Goal: Task Accomplishment & Management: Use online tool/utility

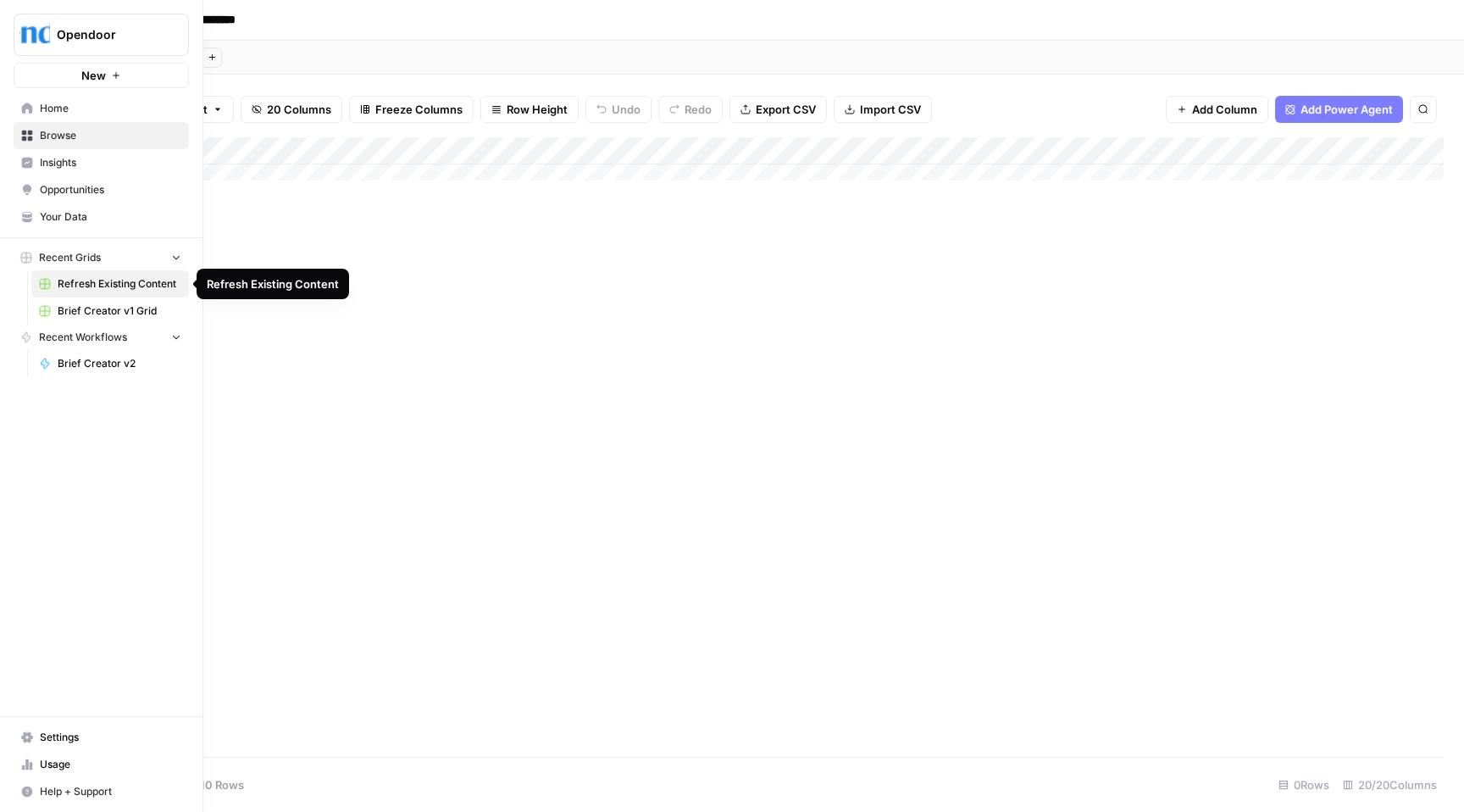
click at [115, 283] on span "Refresh Existing Content" at bounding box center [119, 284] width 123 height 15
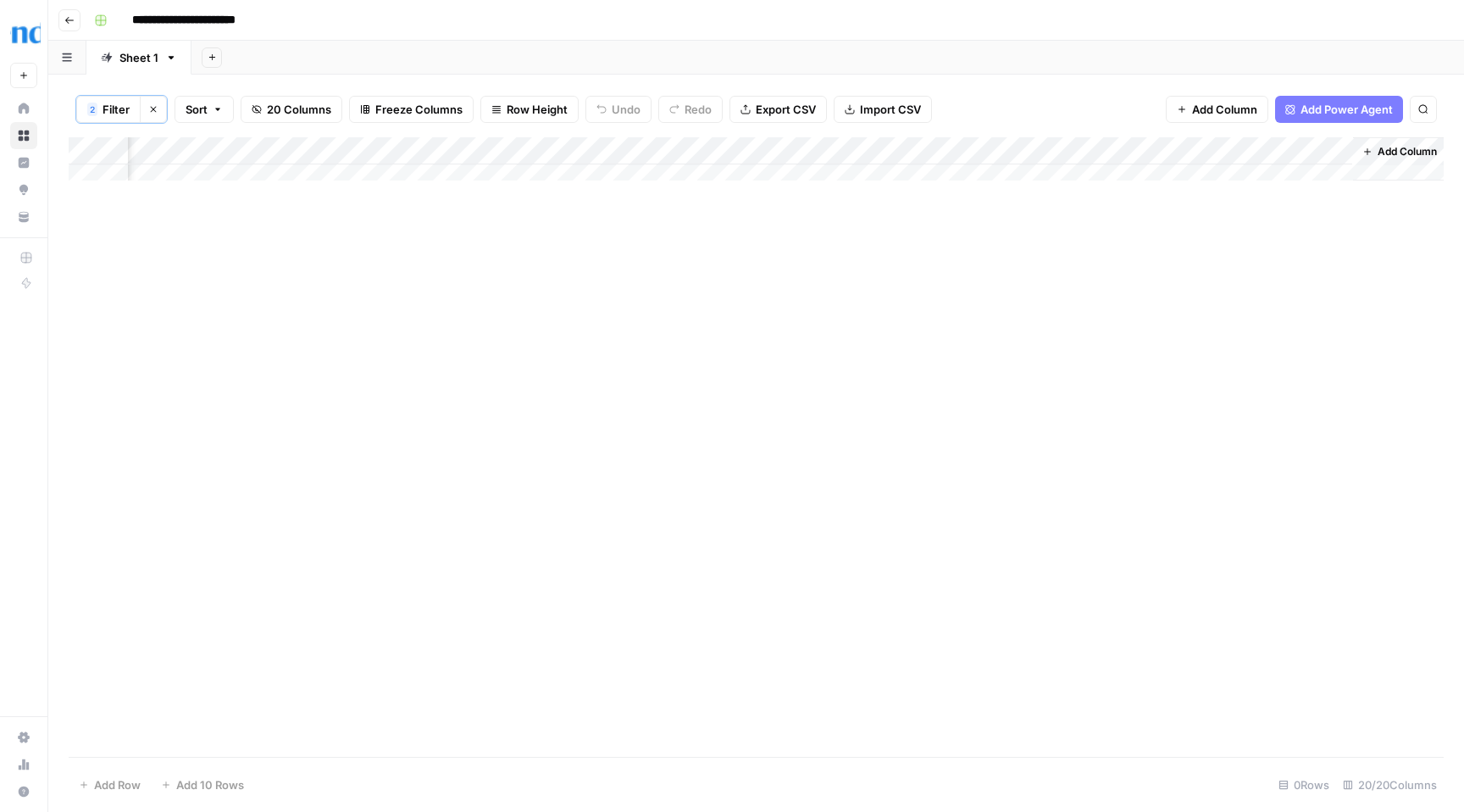
scroll to position [0, 2421]
click at [241, 152] on div "Add Column" at bounding box center [755, 165] width 1375 height 56
drag, startPoint x: 274, startPoint y: 194, endPoint x: 310, endPoint y: 196, distance: 36.1
click at [310, 196] on div "Content Brief of Changes HTML Filter Hide Column Remove Column" at bounding box center [263, 254] width 203 height 166
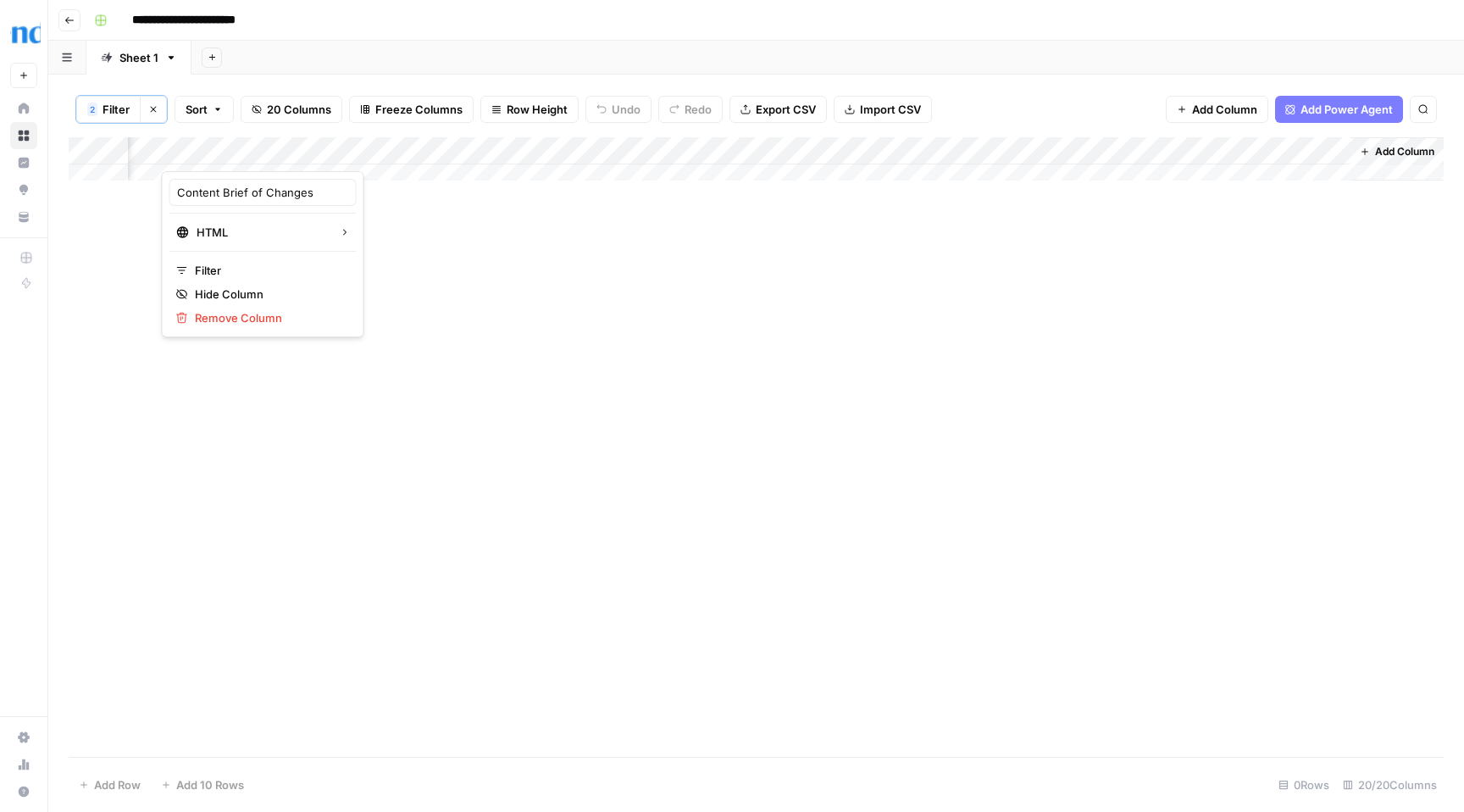
click at [371, 203] on div "Add Column" at bounding box center [755, 447] width 1375 height 619
click at [242, 147] on div "Add Column" at bounding box center [755, 165] width 1375 height 56
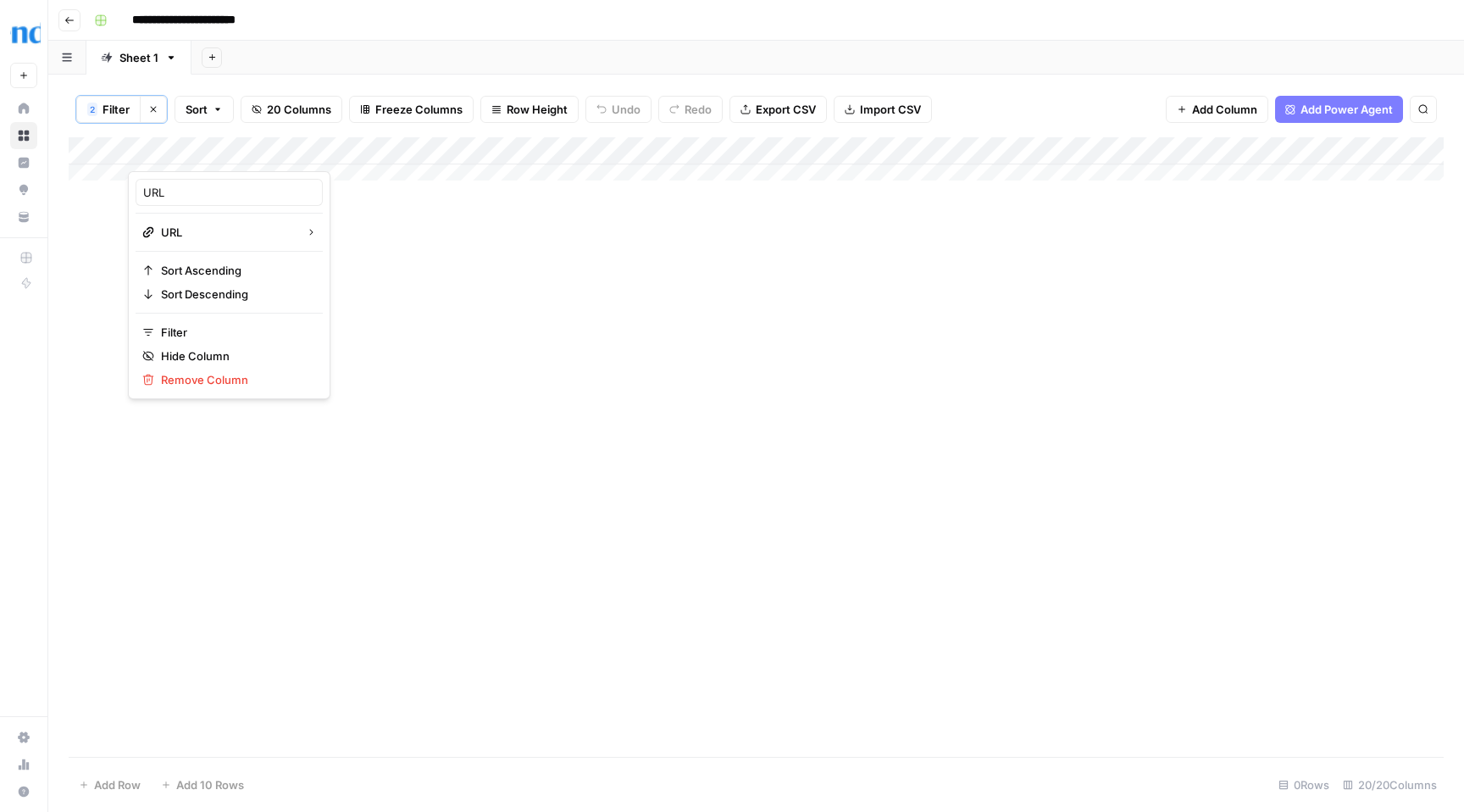
click at [465, 293] on div "Add Column" at bounding box center [755, 447] width 1375 height 619
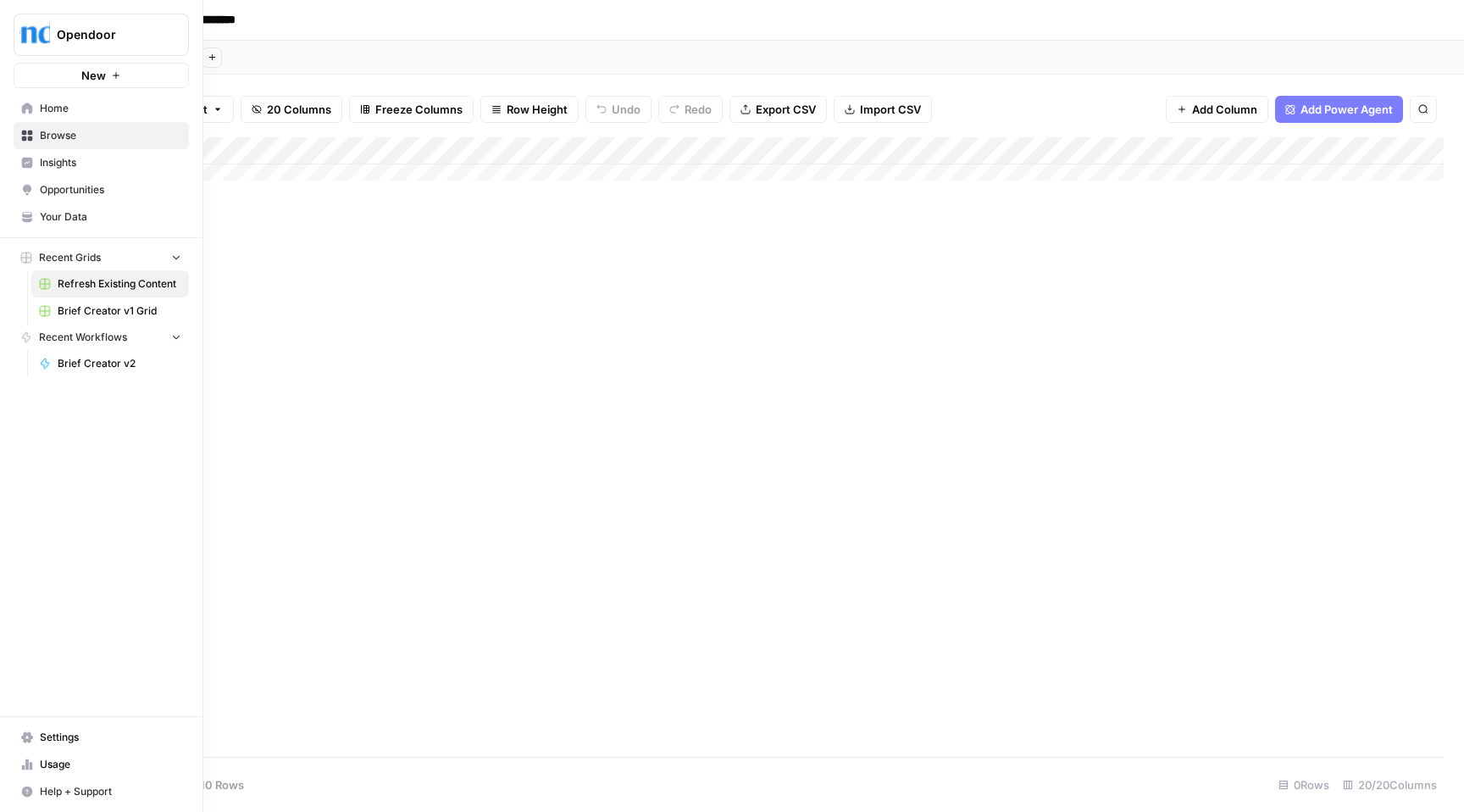
click at [75, 104] on span "Home" at bounding box center [110, 108] width 141 height 15
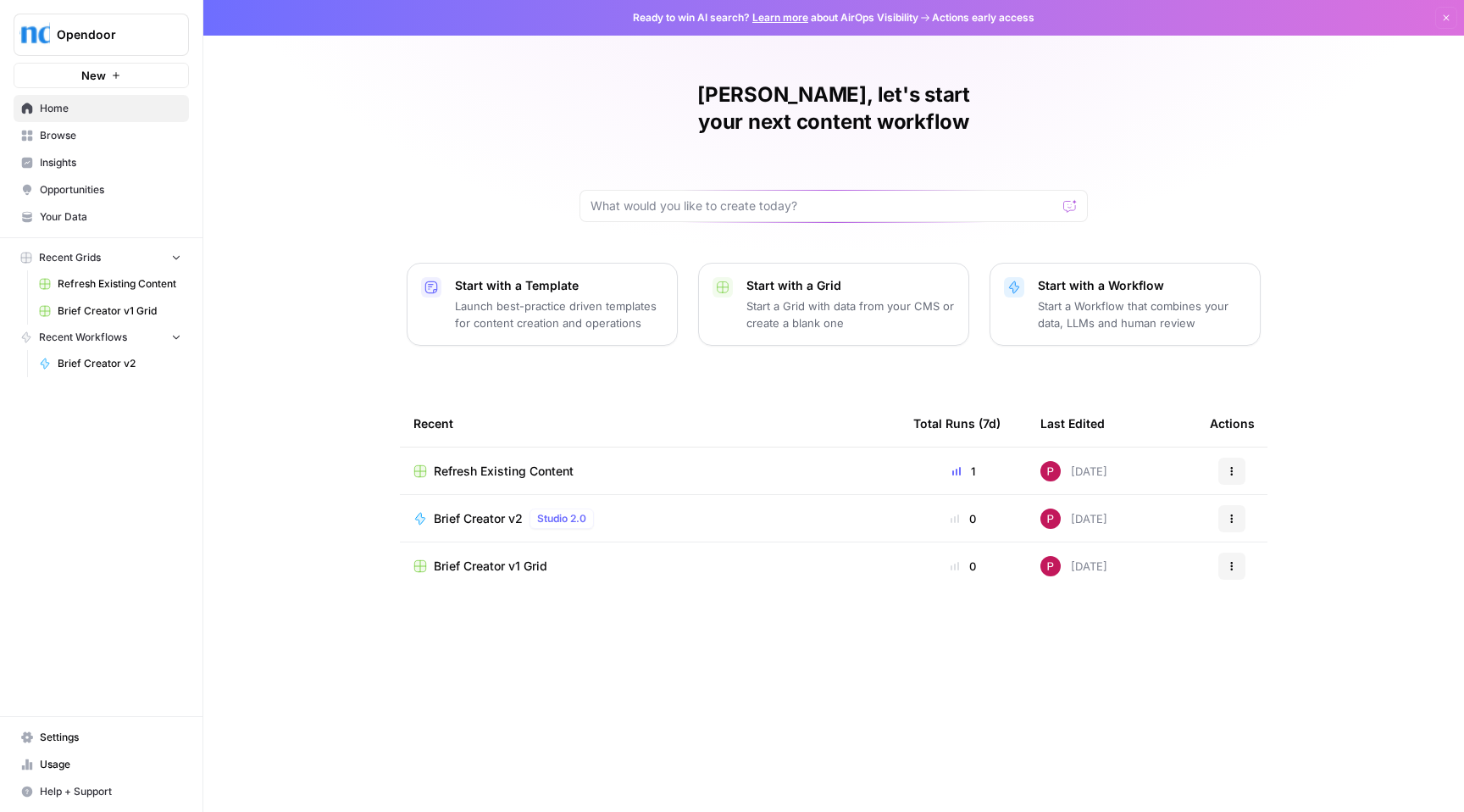
click at [76, 136] on span "Browse" at bounding box center [110, 135] width 141 height 15
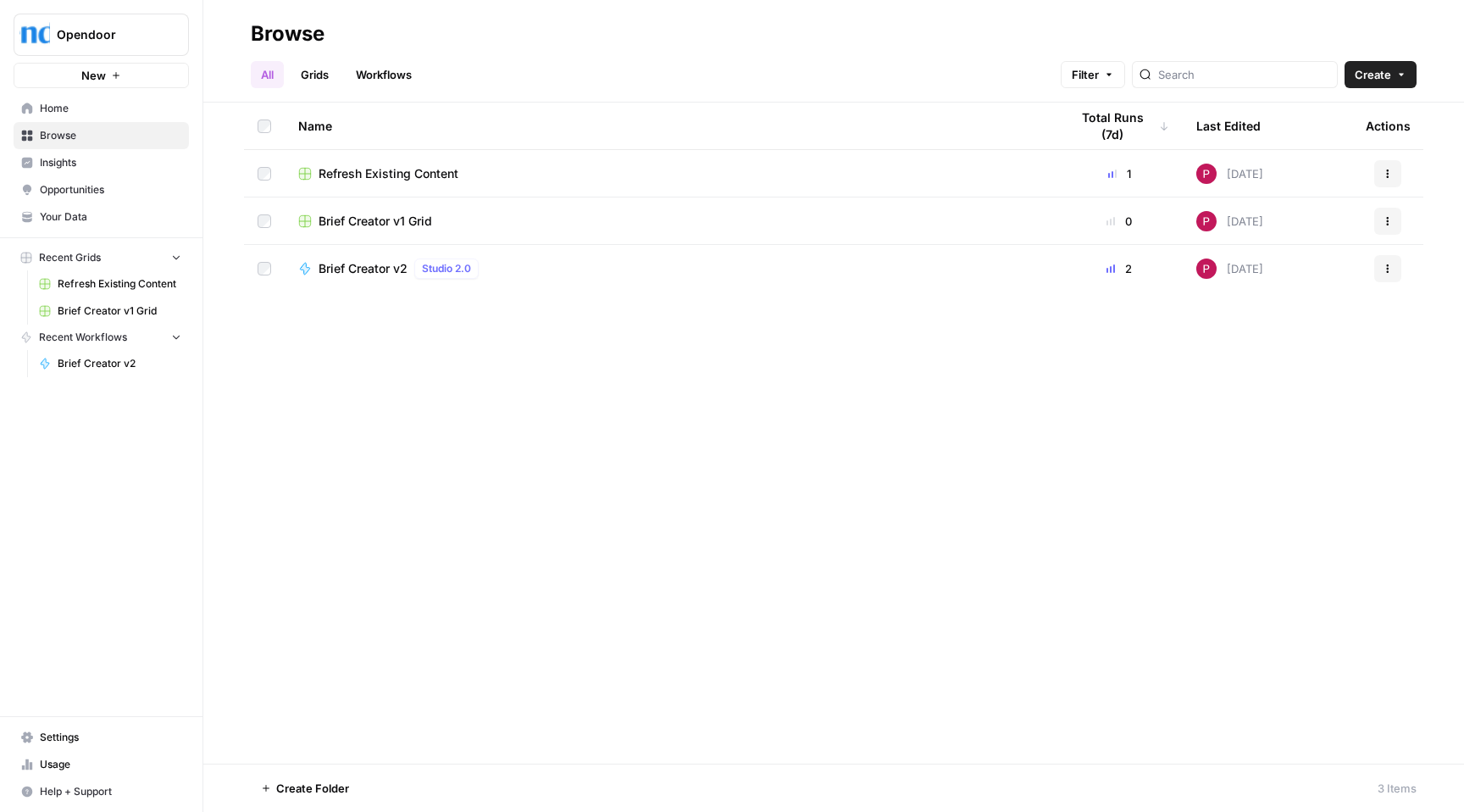
click at [105, 359] on span "Brief Creator v2" at bounding box center [119, 363] width 123 height 15
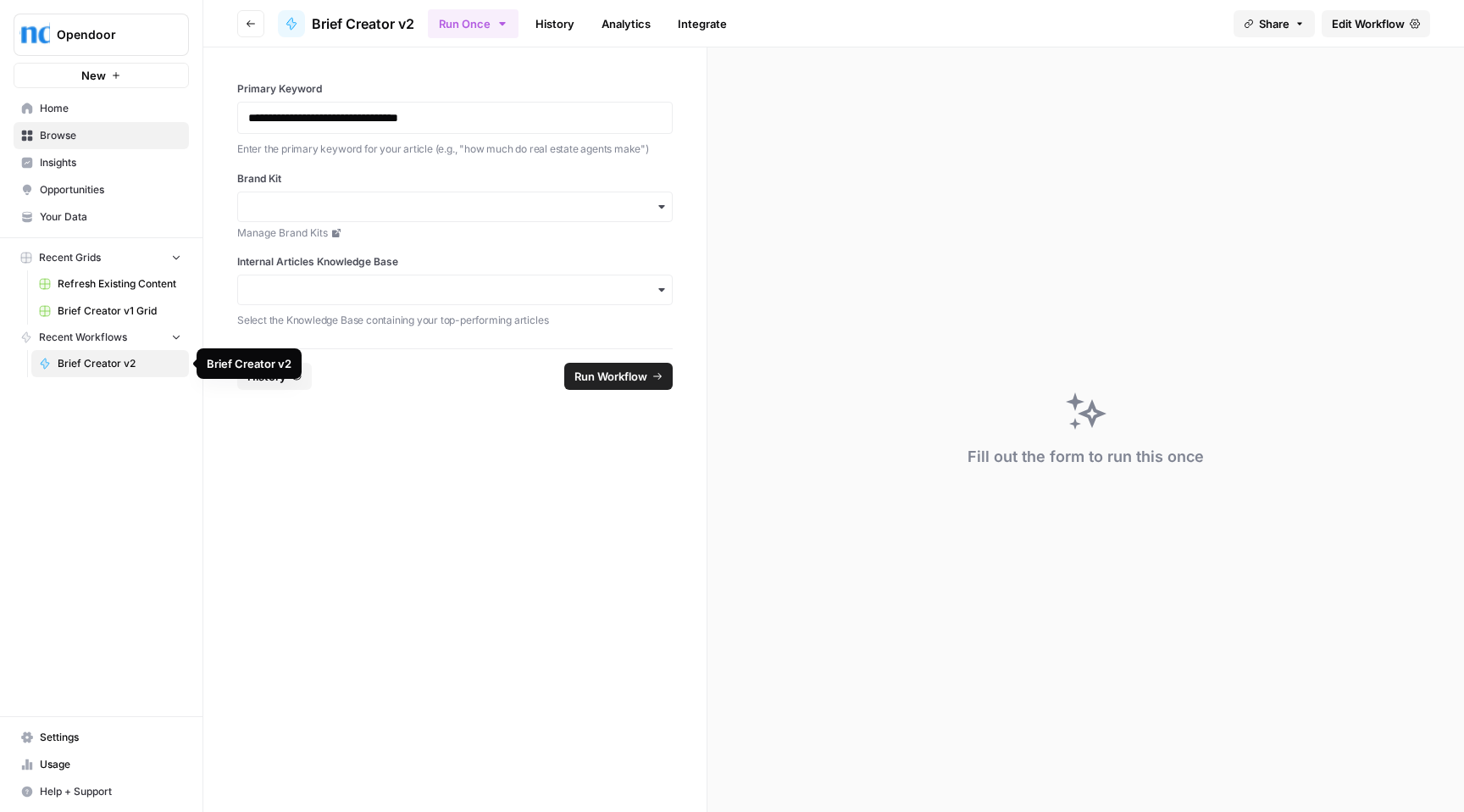
click at [95, 300] on link "Brief Creator v1 Grid" at bounding box center [110, 311] width 158 height 27
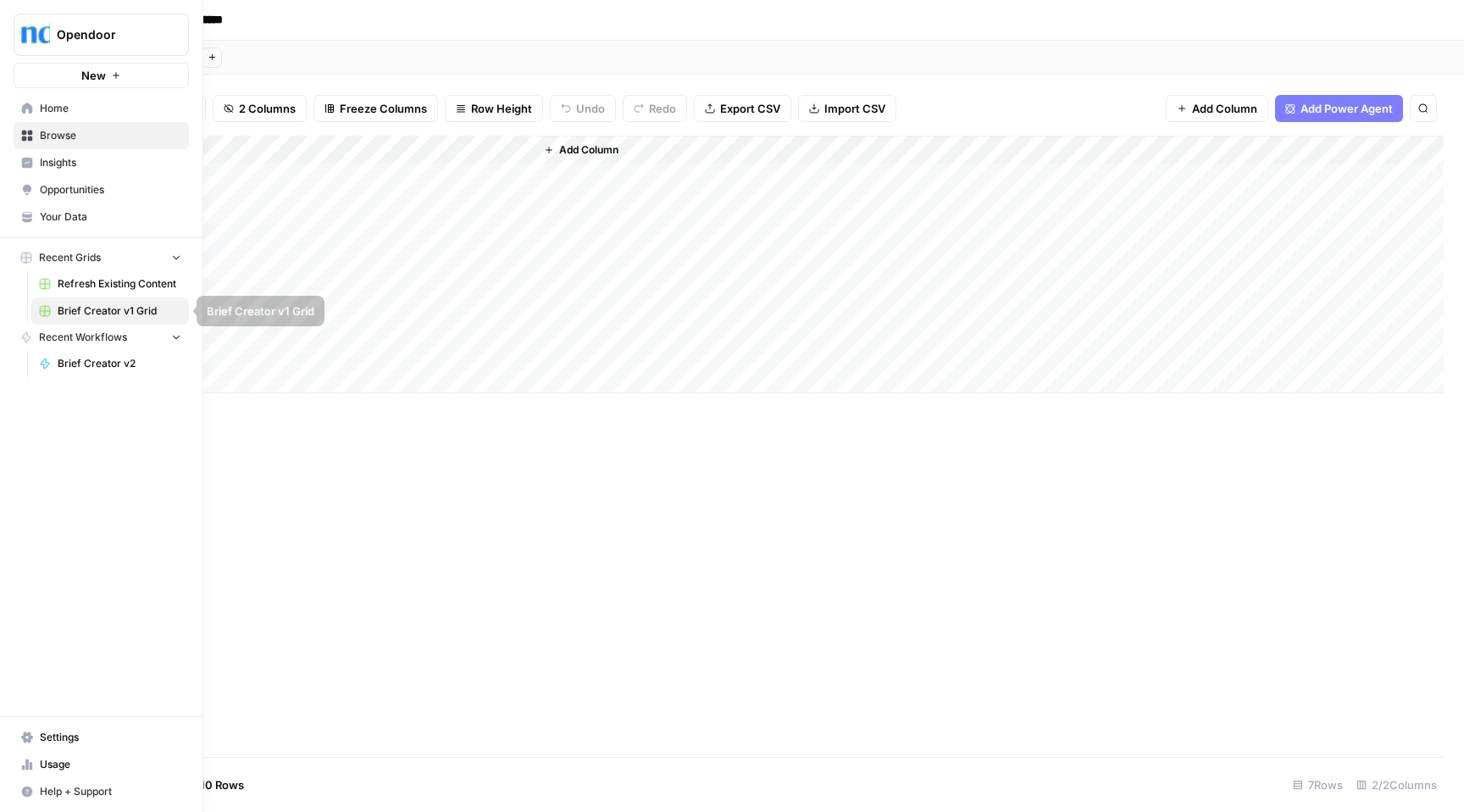
click at [130, 282] on span "Refresh Existing Content" at bounding box center [119, 284] width 123 height 15
click at [121, 338] on span "Recent Workflows" at bounding box center [83, 337] width 88 height 15
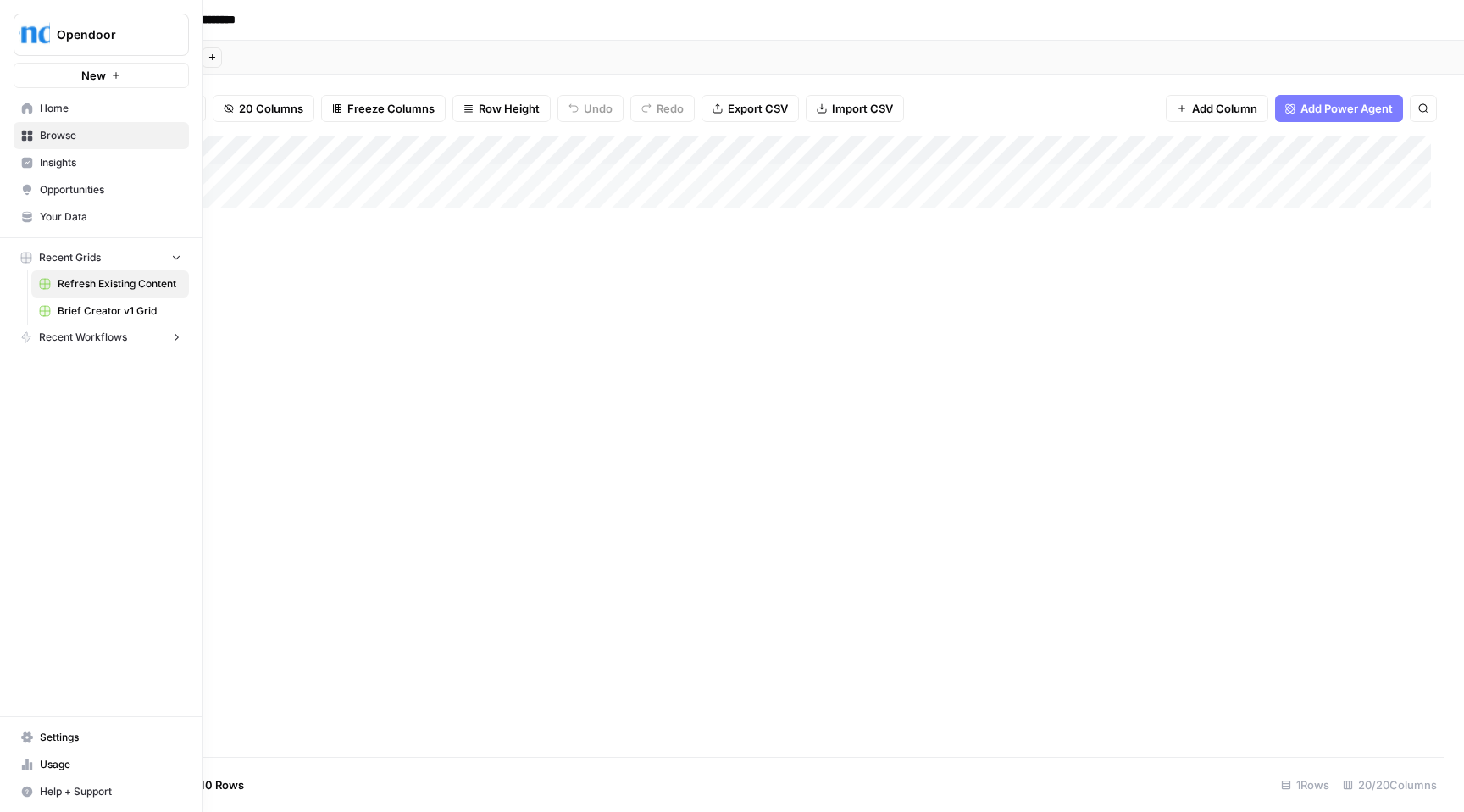
click at [121, 338] on span "Recent Workflows" at bounding box center [83, 337] width 88 height 15
click at [121, 310] on span "Brief Creator v1 Grid" at bounding box center [119, 311] width 123 height 15
click at [78, 365] on span "Brief Creator v2" at bounding box center [119, 363] width 123 height 15
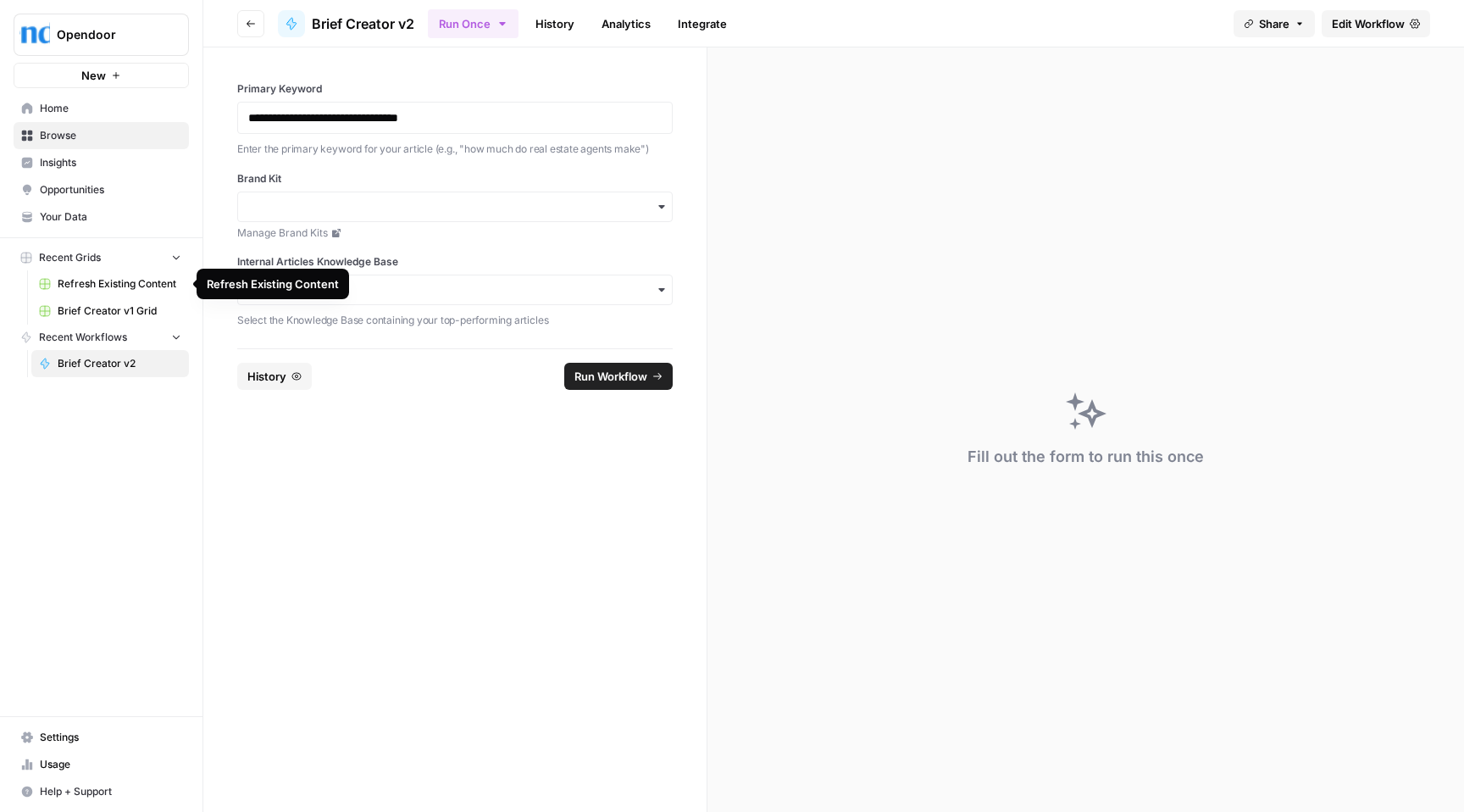
click at [102, 282] on span "Refresh Existing Content" at bounding box center [119, 284] width 123 height 15
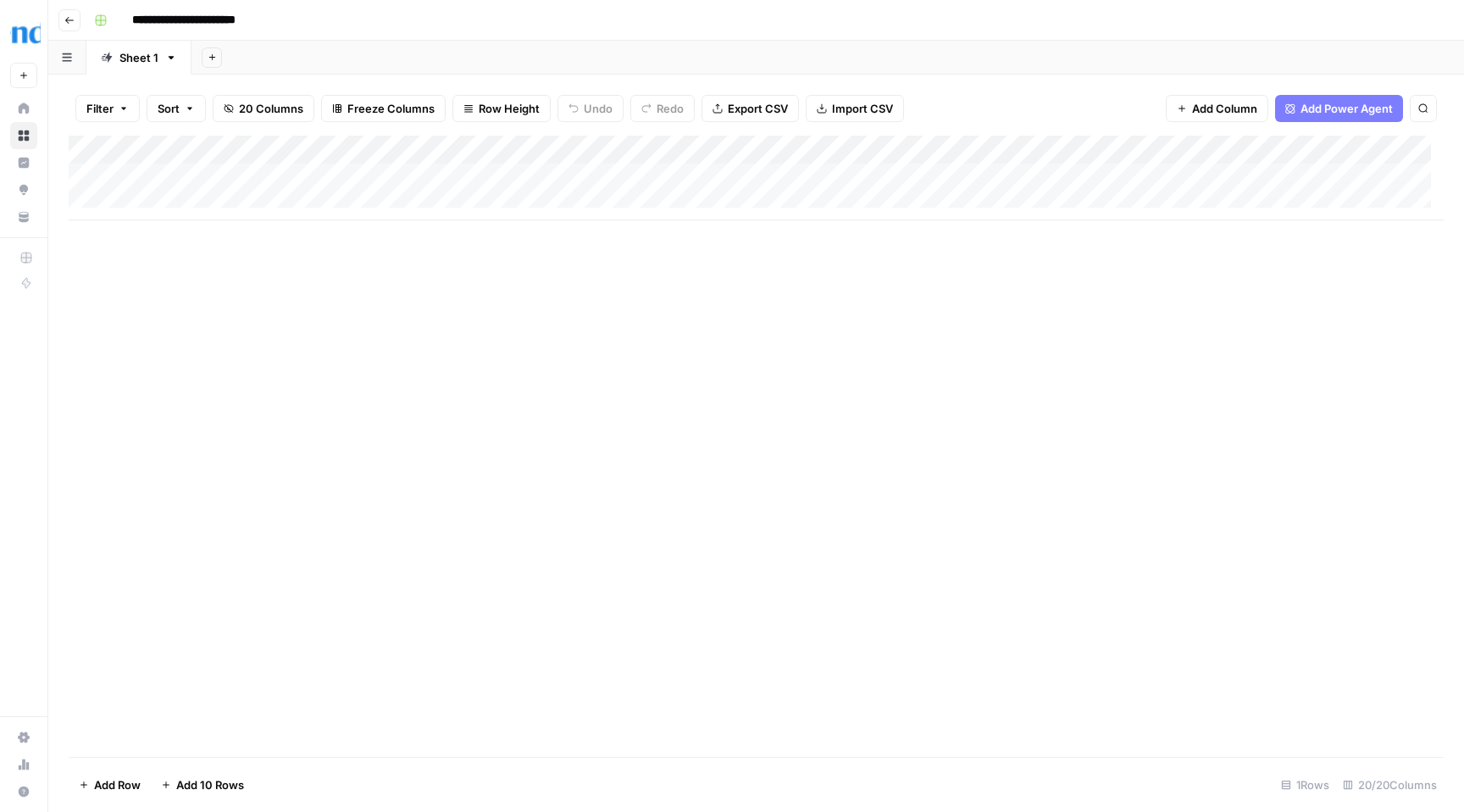
click at [544, 176] on div "Add Column" at bounding box center [755, 178] width 1375 height 85
click at [655, 176] on div "Add Column" at bounding box center [755, 178] width 1375 height 85
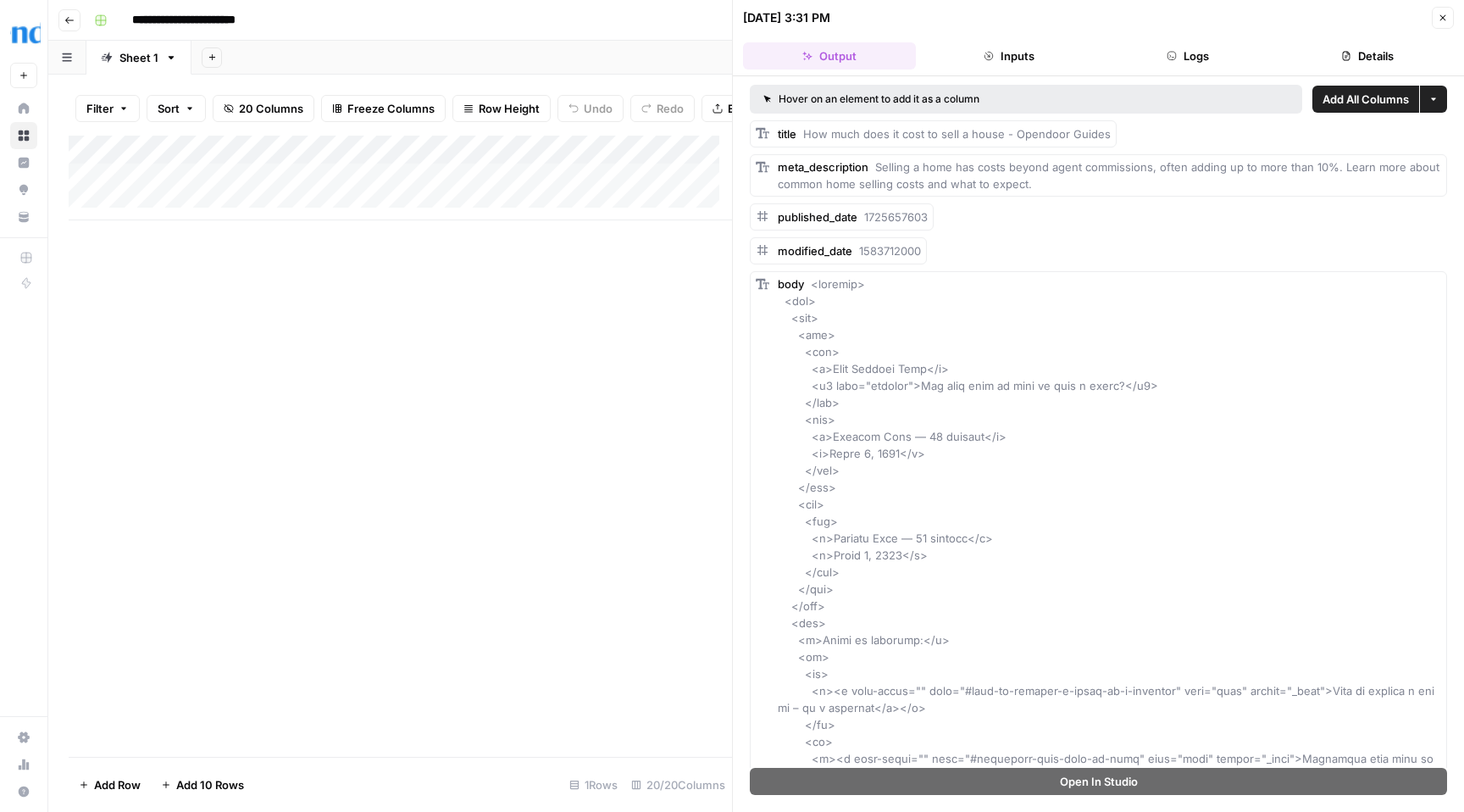
click at [1036, 55] on button "Inputs" at bounding box center [1009, 56] width 173 height 27
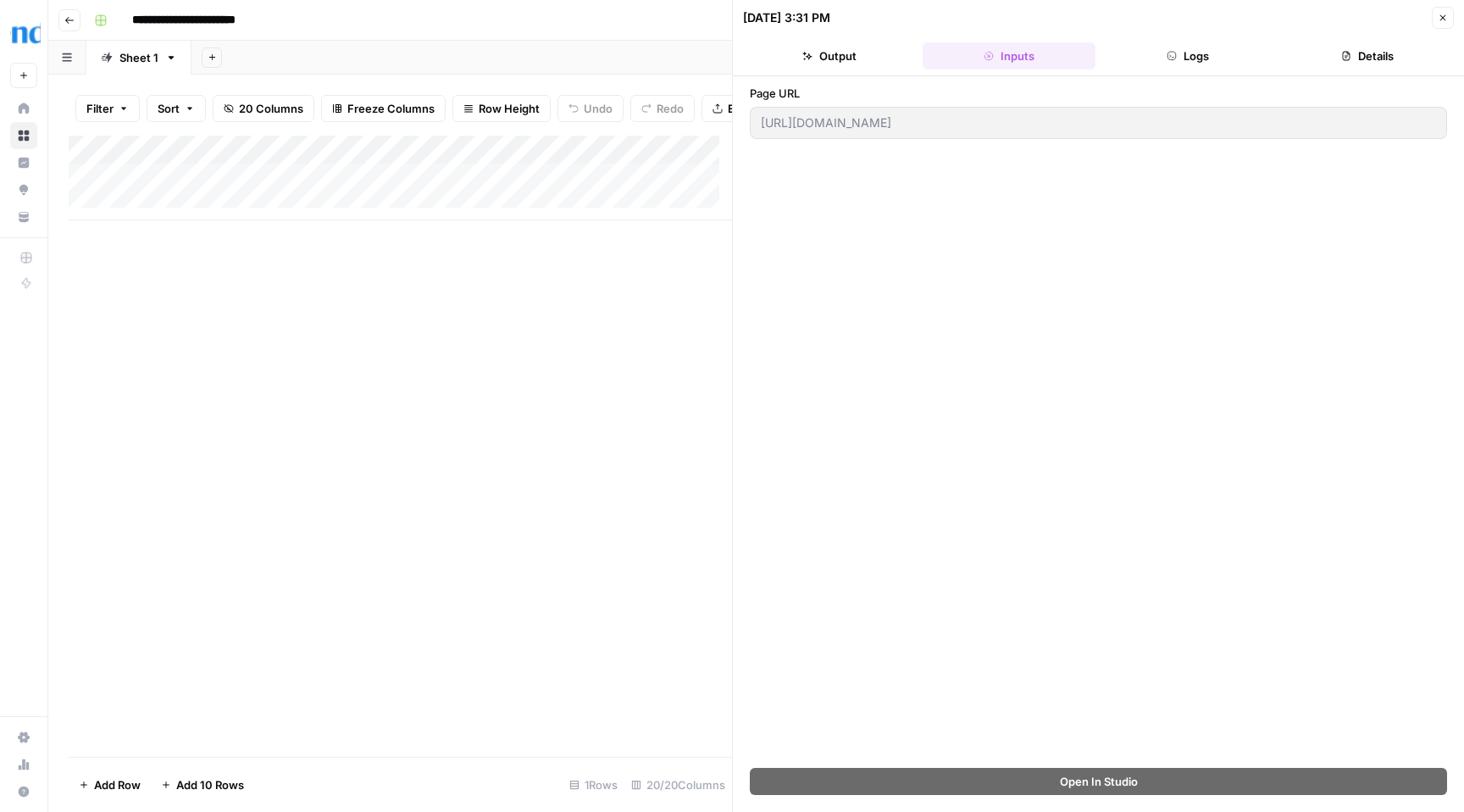
click at [1238, 51] on button "Logs" at bounding box center [1188, 56] width 173 height 27
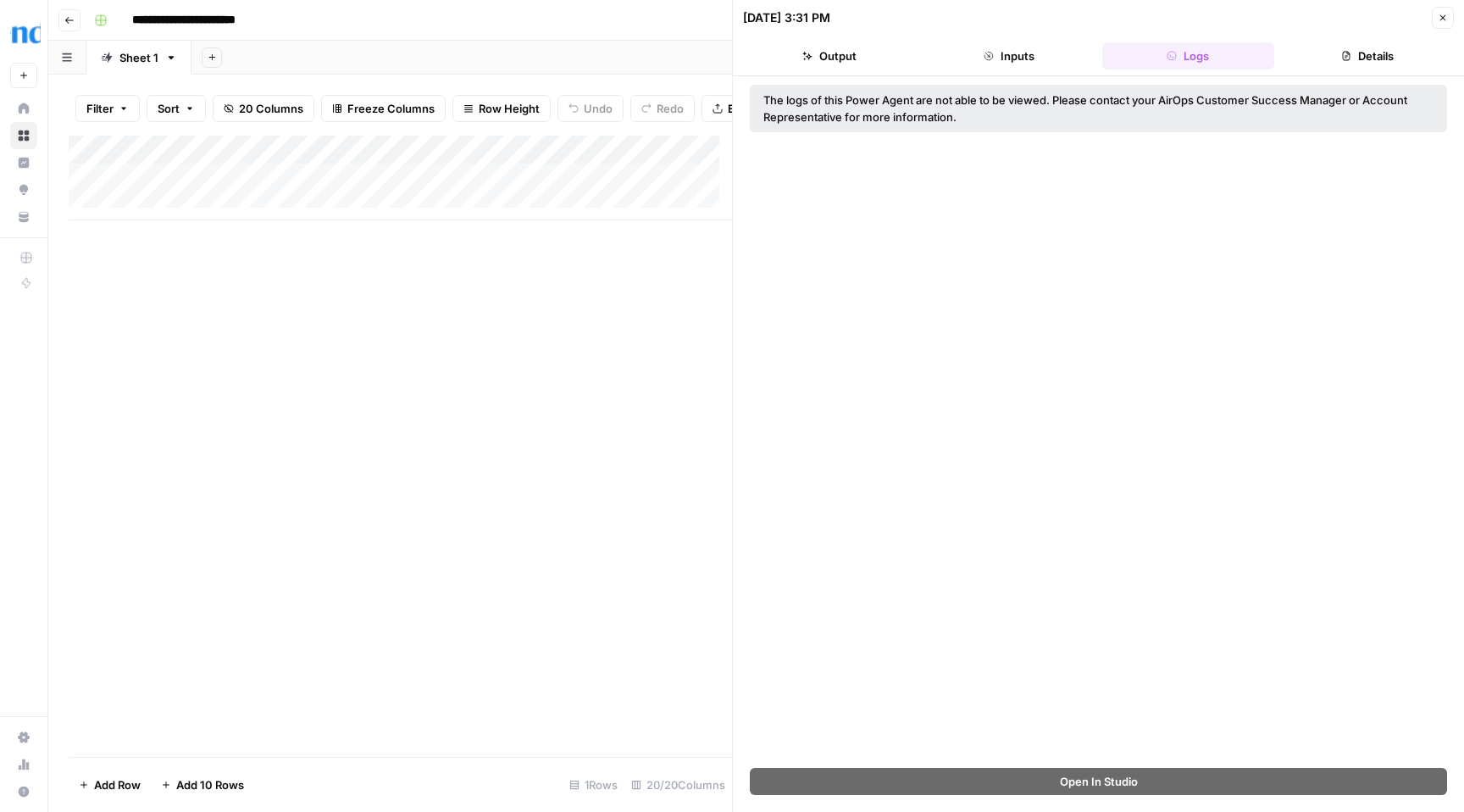
click at [1360, 51] on button "Details" at bounding box center [1368, 56] width 173 height 27
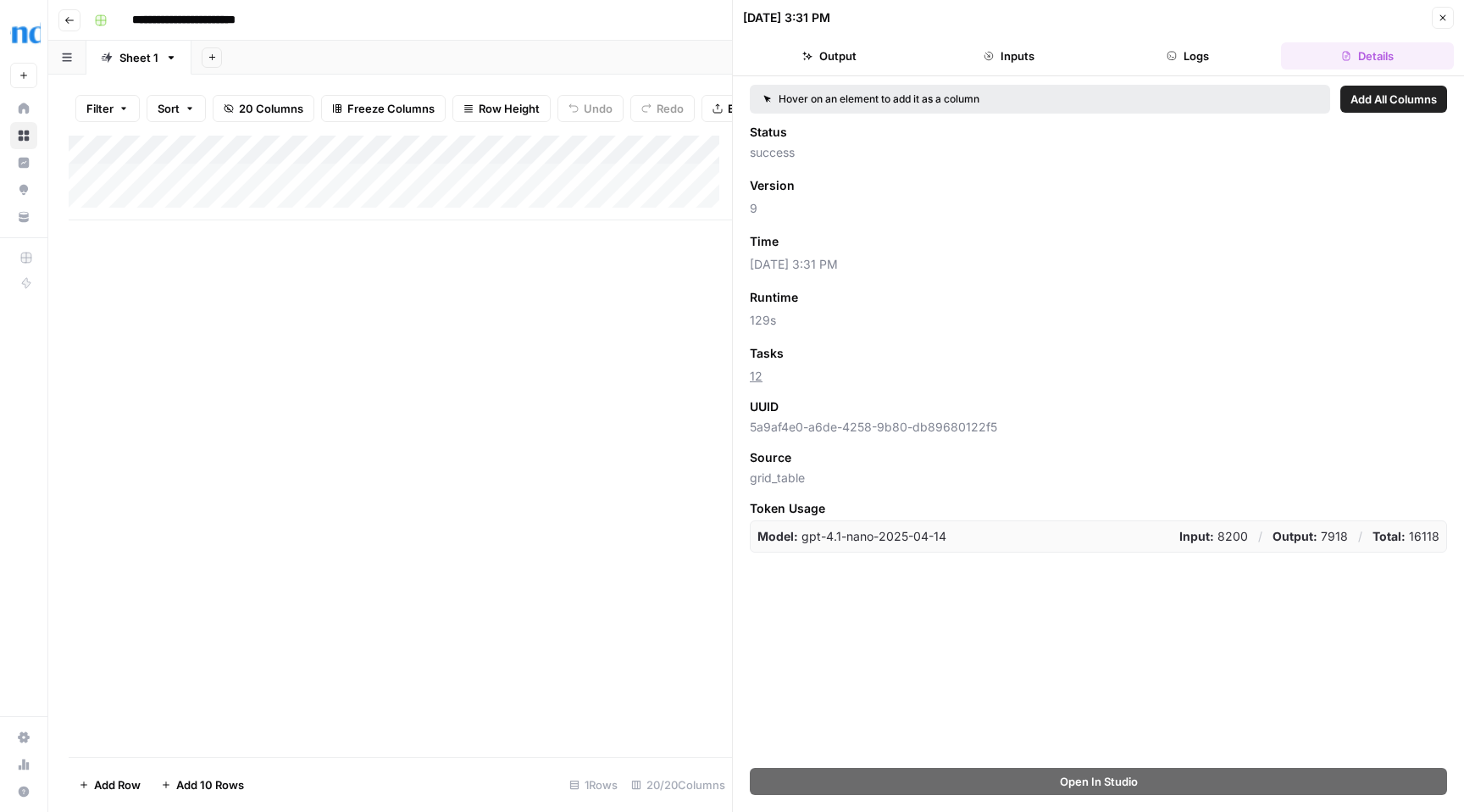
click at [845, 43] on button "Output" at bounding box center [829, 56] width 173 height 27
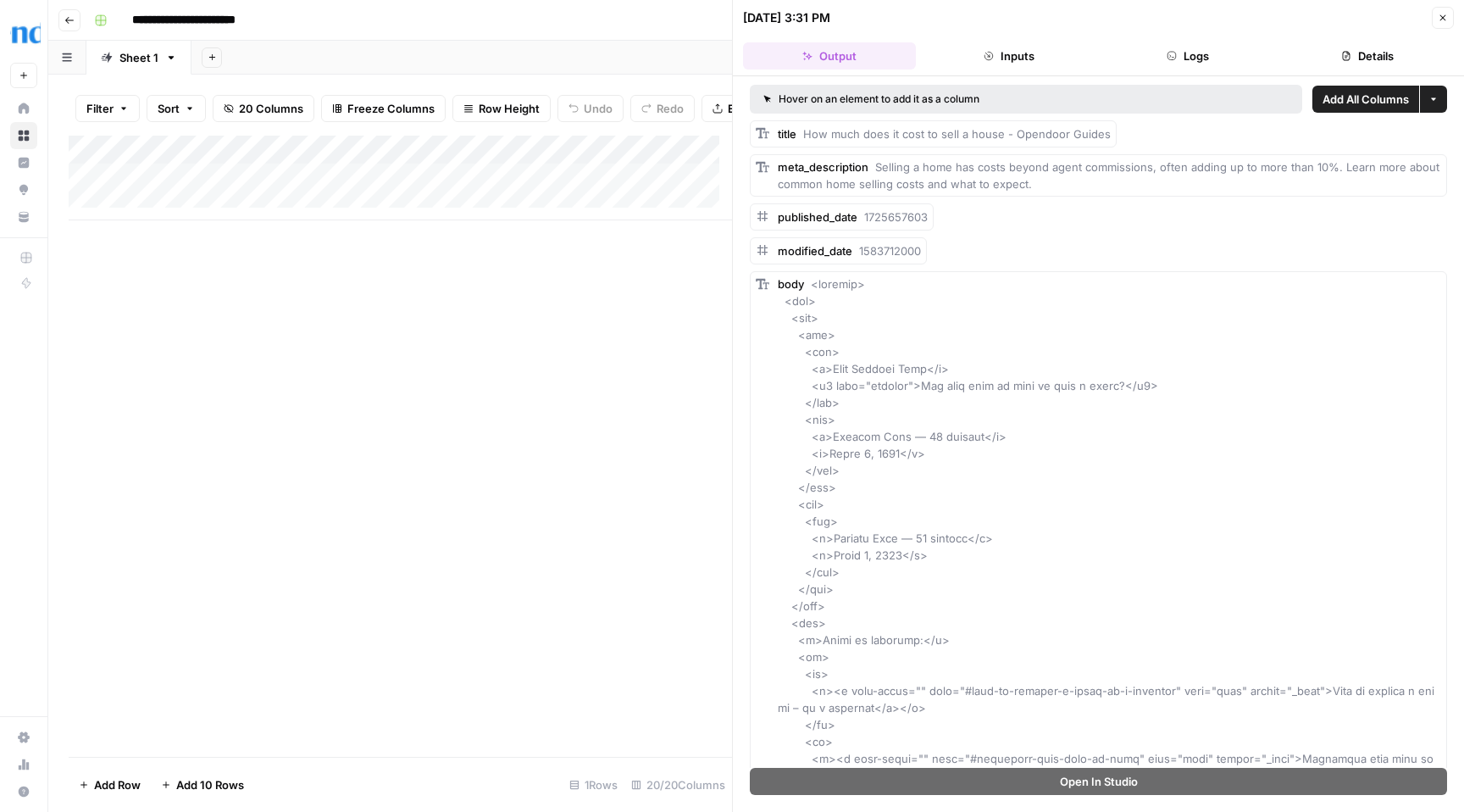
click at [1438, 16] on icon "button" at bounding box center [1442, 17] width 10 height 10
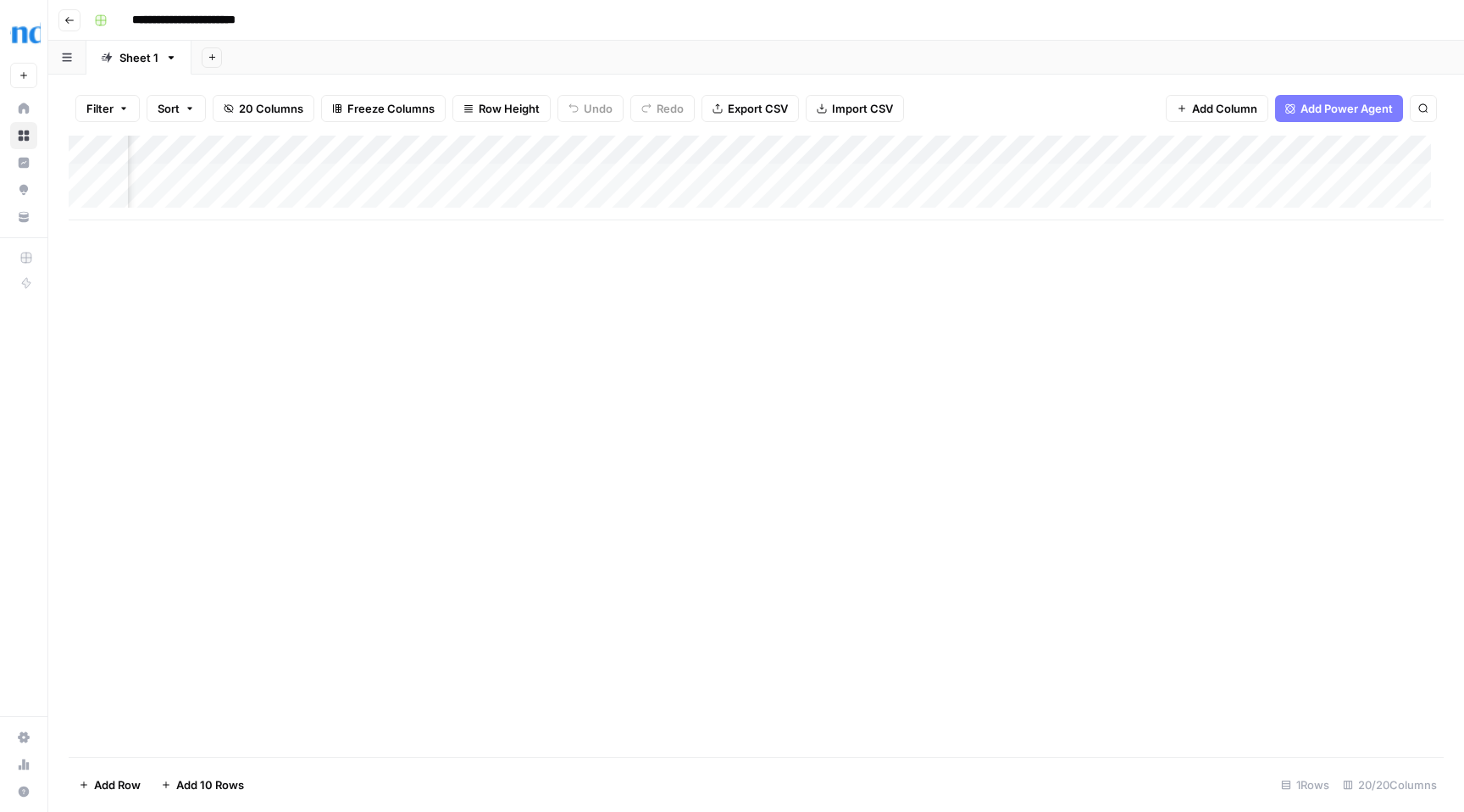
scroll to position [0, 1063]
click at [634, 177] on div "Add Column" at bounding box center [755, 178] width 1375 height 85
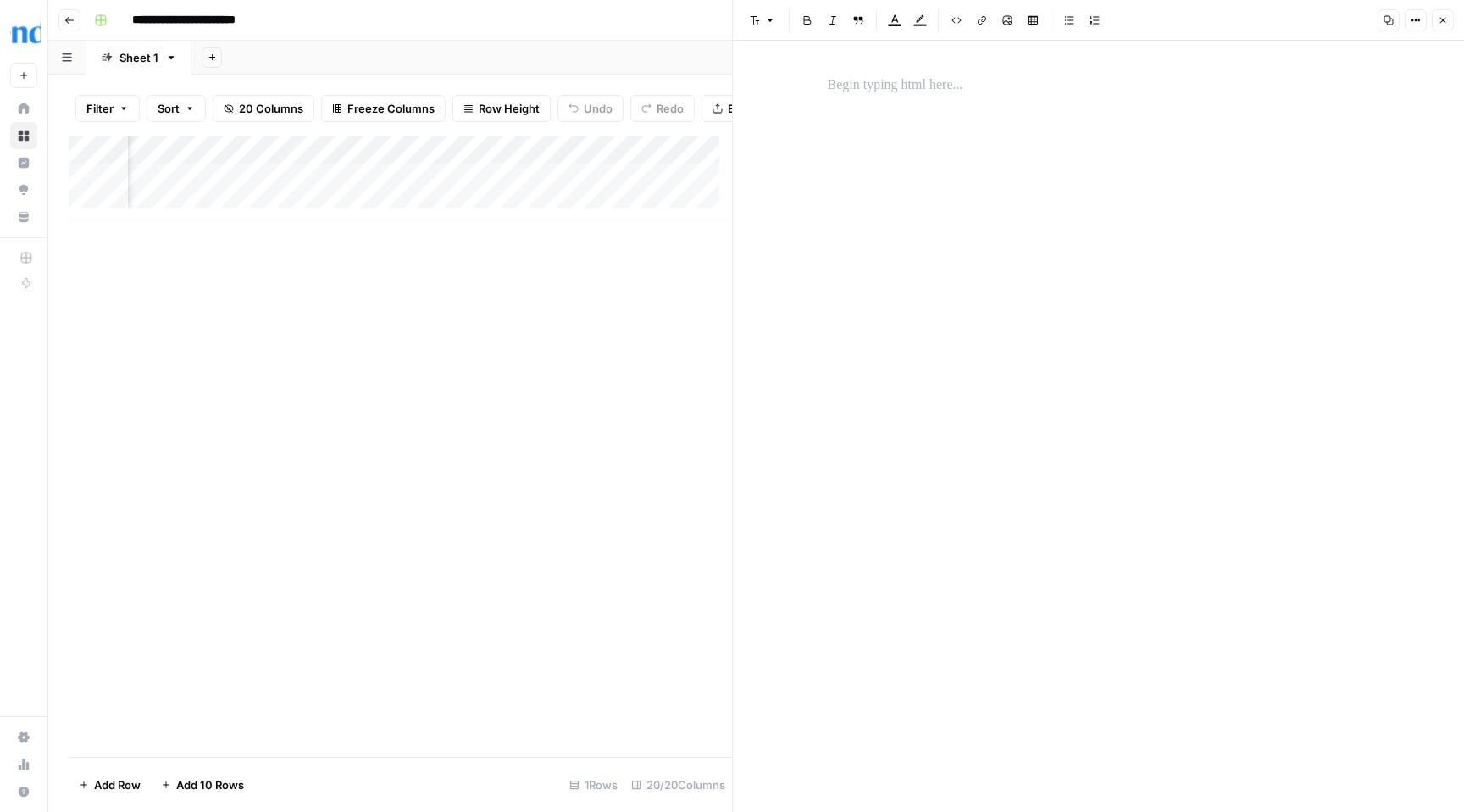
click at [1445, 22] on icon "button" at bounding box center [1443, 21] width 6 height 6
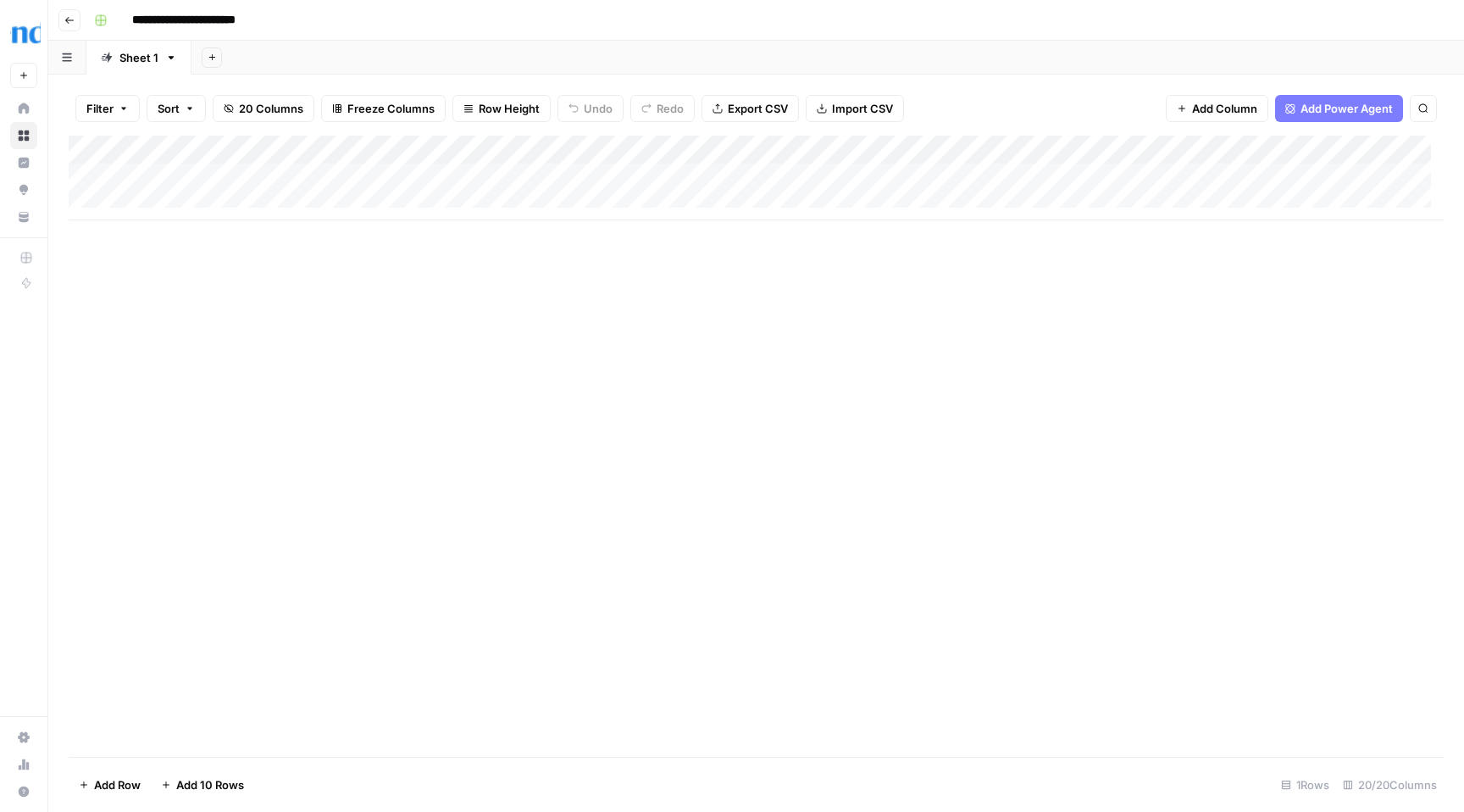
scroll to position [13, 0]
